Goal: Browse casually

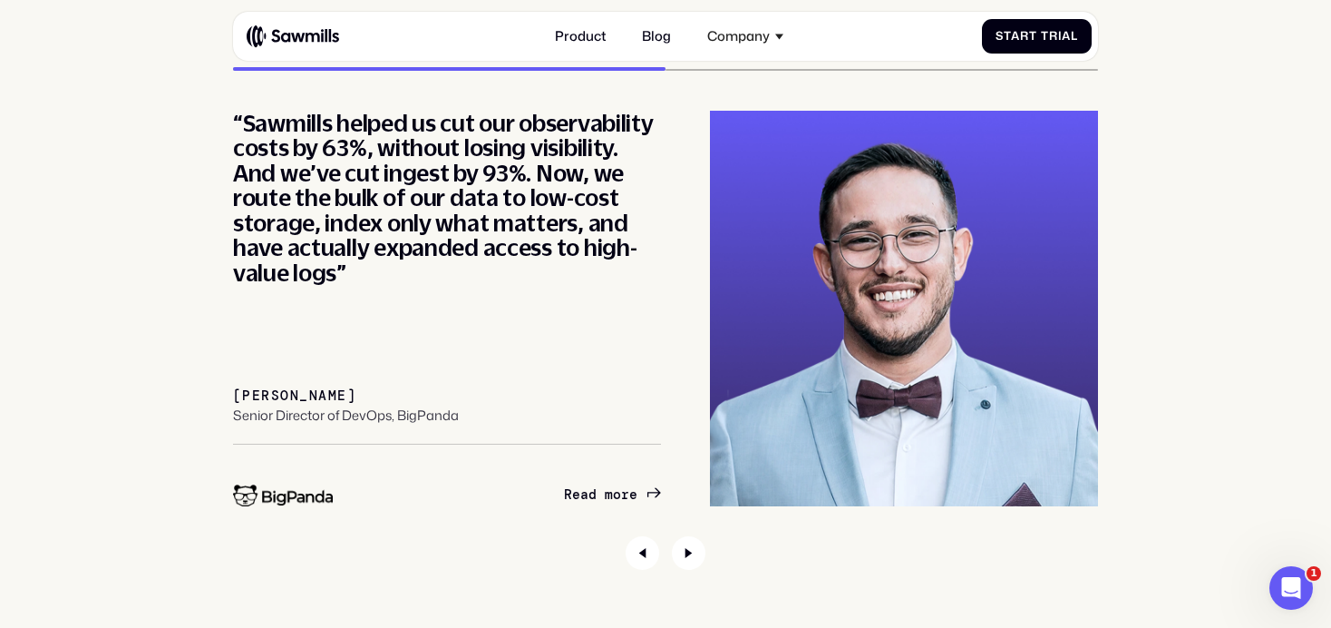
scroll to position [6102, 0]
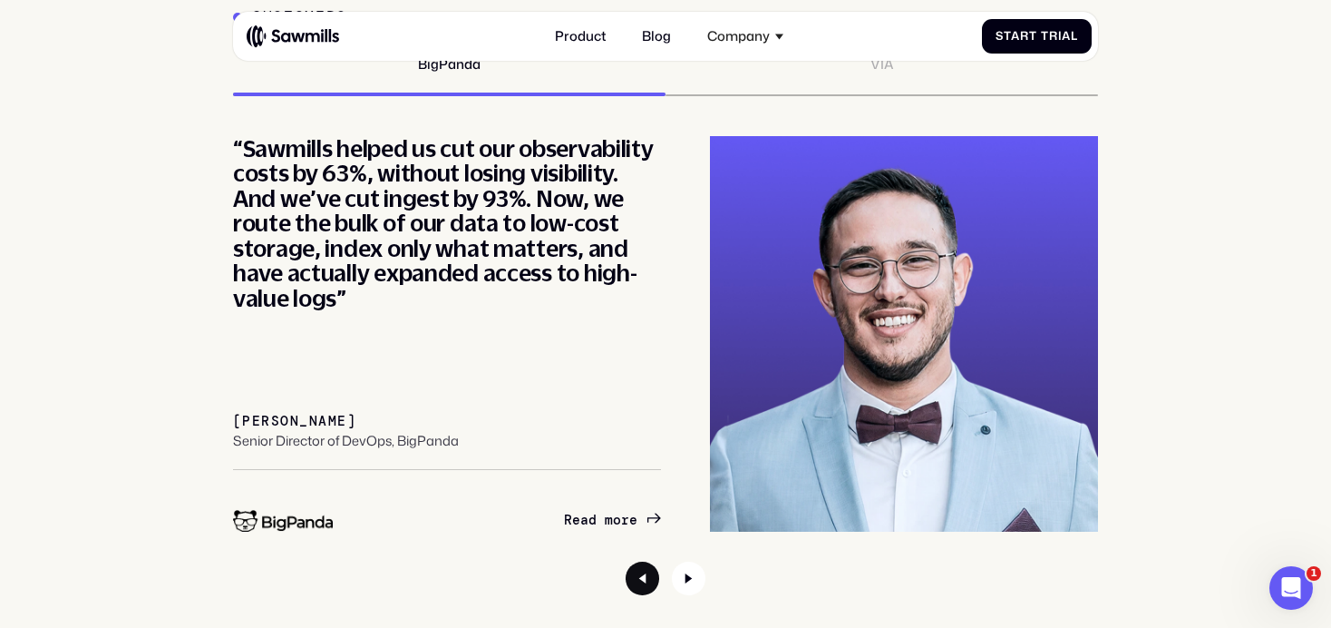
click at [634, 562] on icon "Previous slide" at bounding box center [643, 578] width 34 height 34
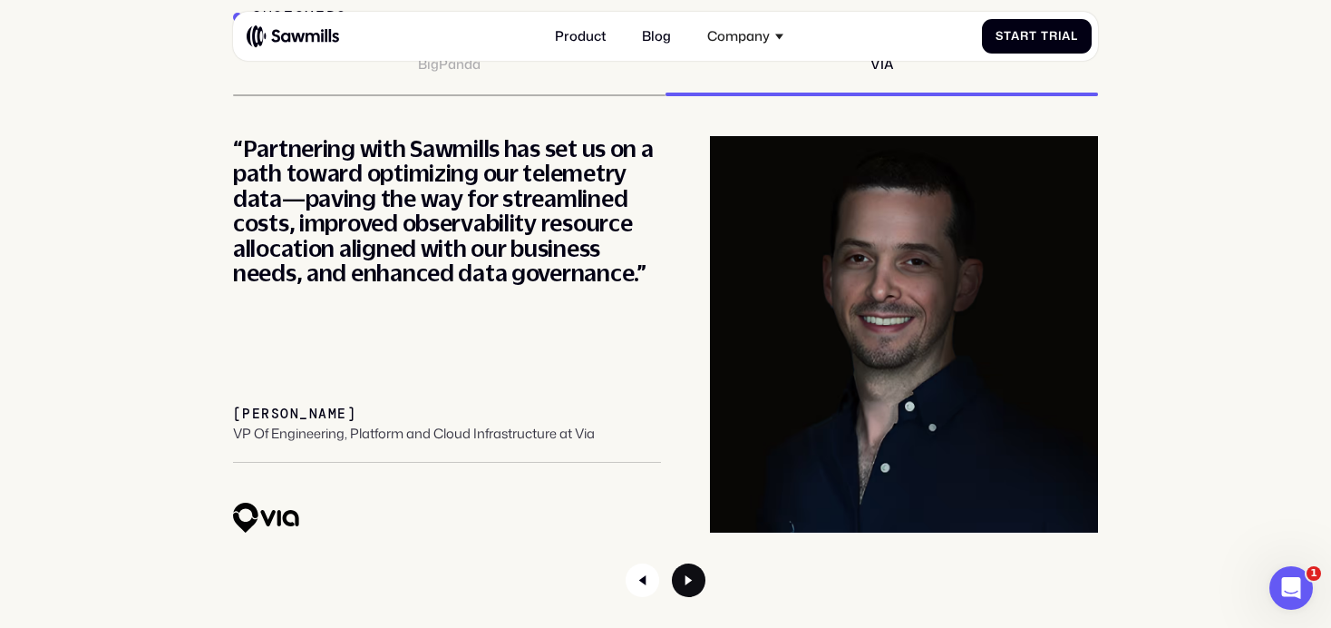
click at [692, 573] on icon "Next slide" at bounding box center [689, 580] width 34 height 34
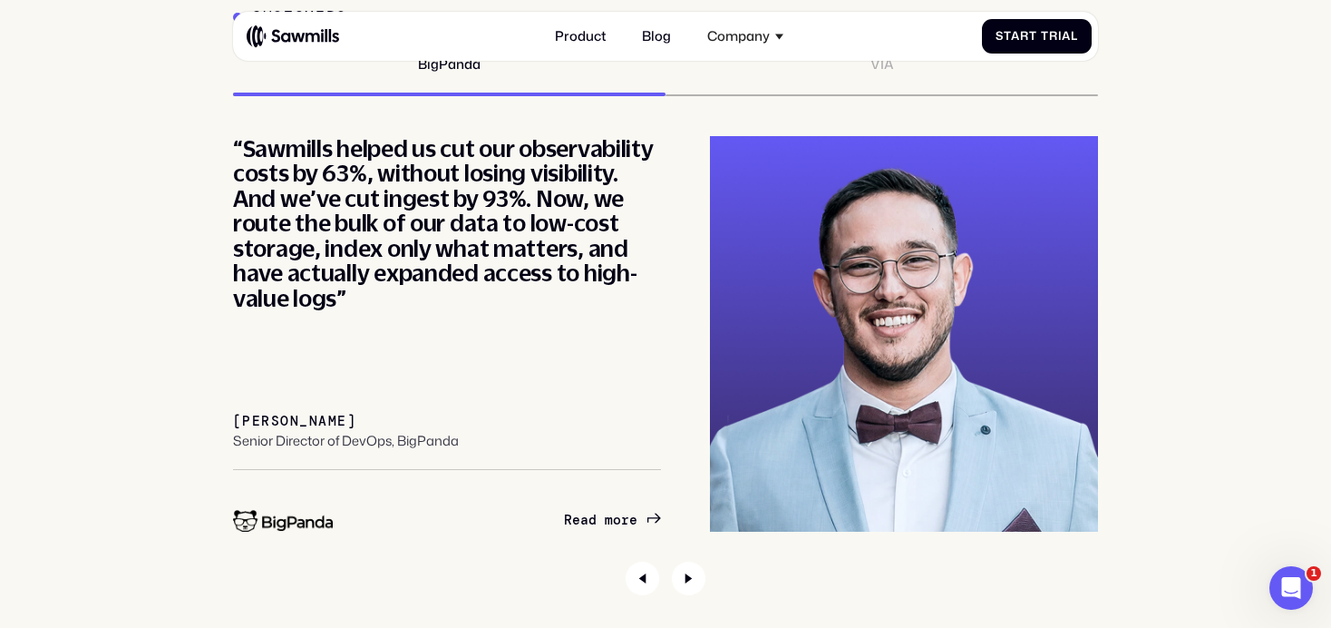
click at [664, 578] on div at bounding box center [665, 578] width 865 height 34
click at [653, 578] on icon "Previous slide" at bounding box center [643, 578] width 34 height 34
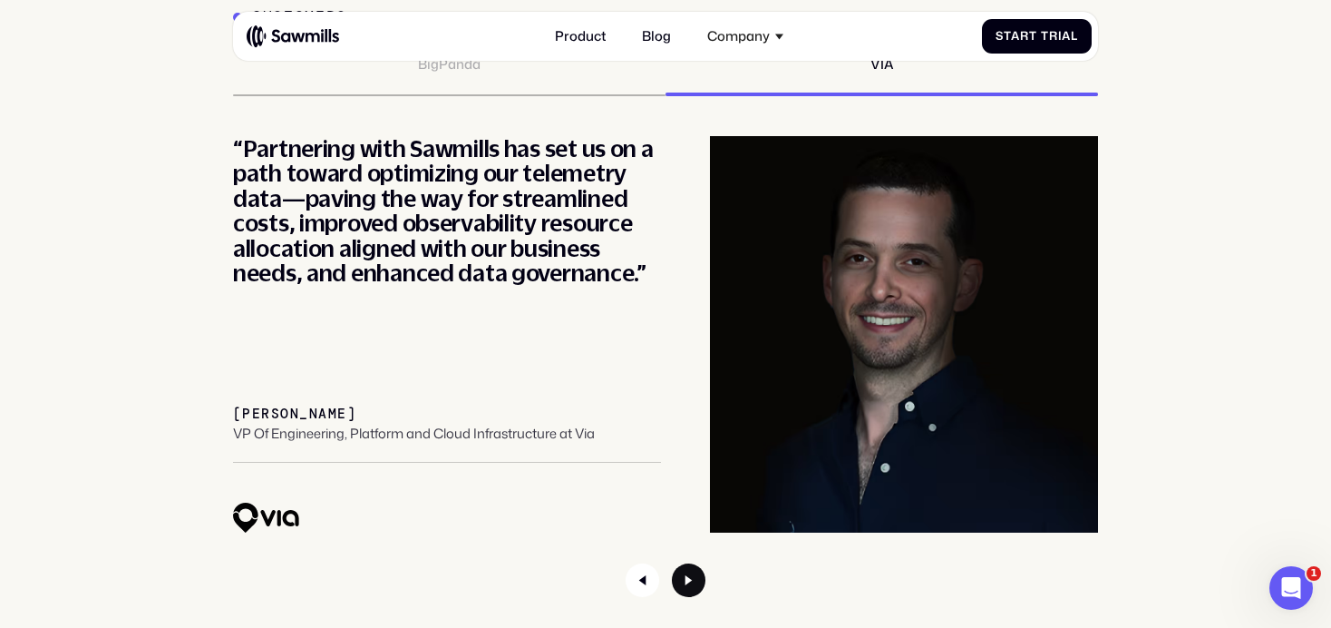
click at [694, 578] on icon "Next slide" at bounding box center [689, 580] width 34 height 34
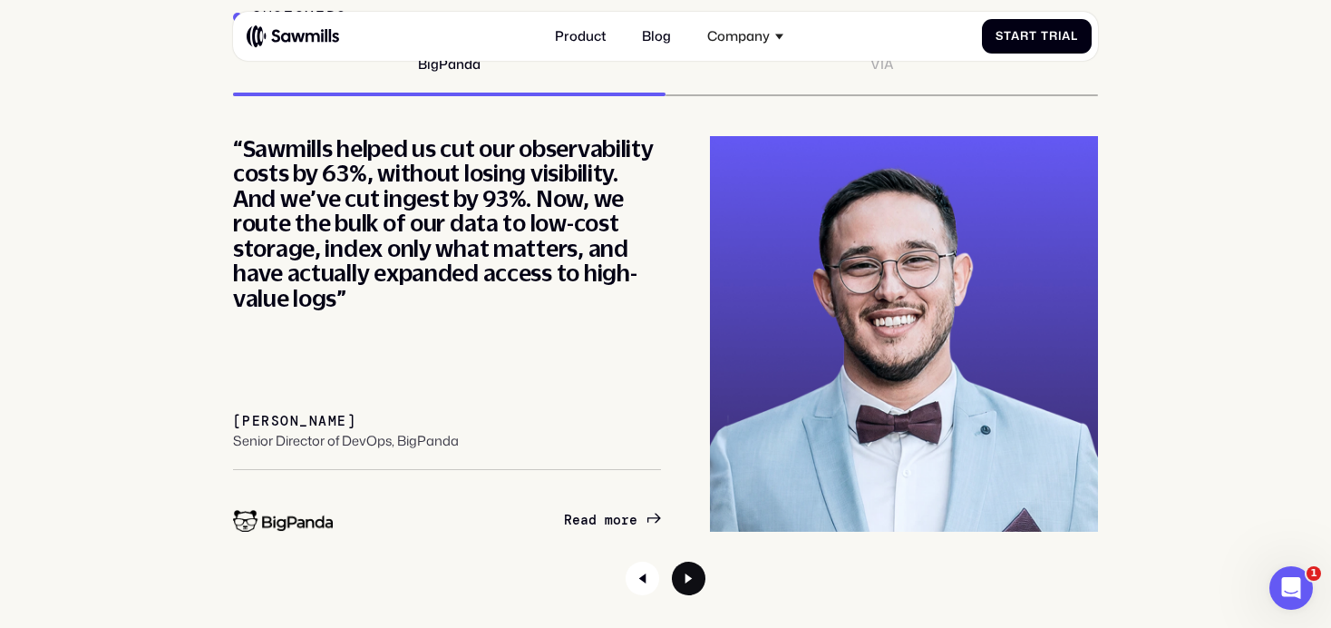
click at [694, 578] on icon "Next slide" at bounding box center [689, 578] width 34 height 34
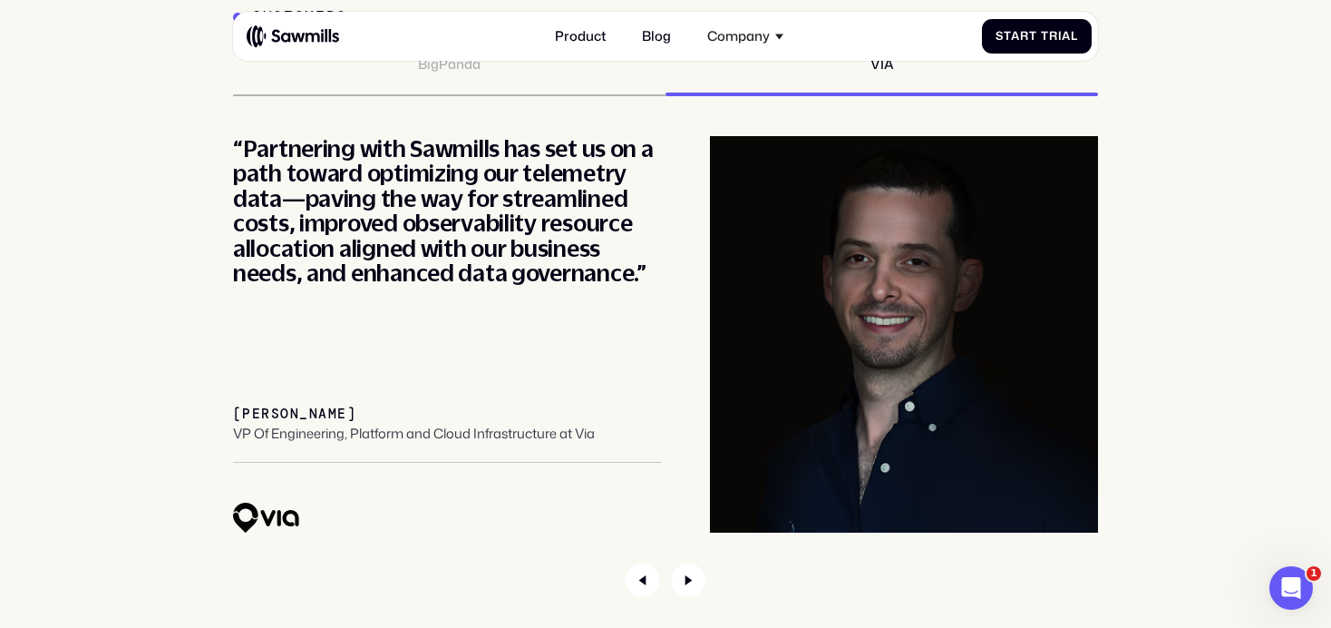
click at [660, 583] on div at bounding box center [665, 580] width 865 height 34
click at [652, 583] on icon "Previous slide" at bounding box center [643, 580] width 34 height 34
click at [691, 583] on icon "Next slide" at bounding box center [689, 580] width 34 height 34
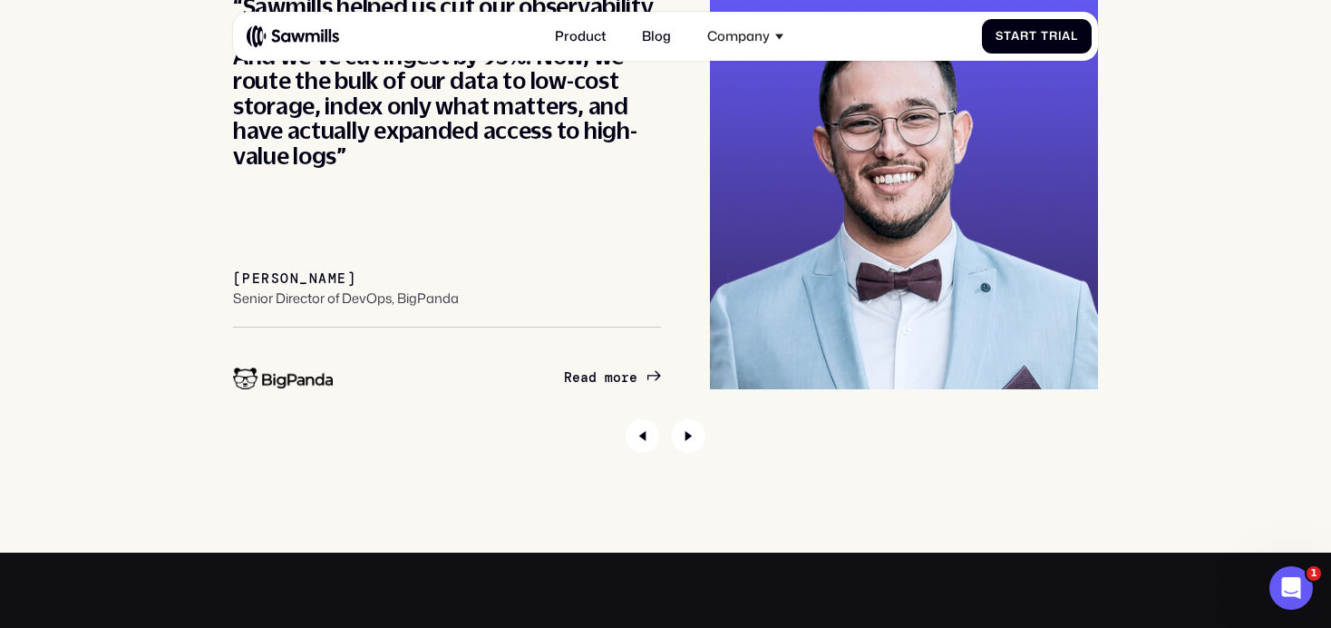
scroll to position [6220, 0]
